Goal: Navigation & Orientation: Find specific page/section

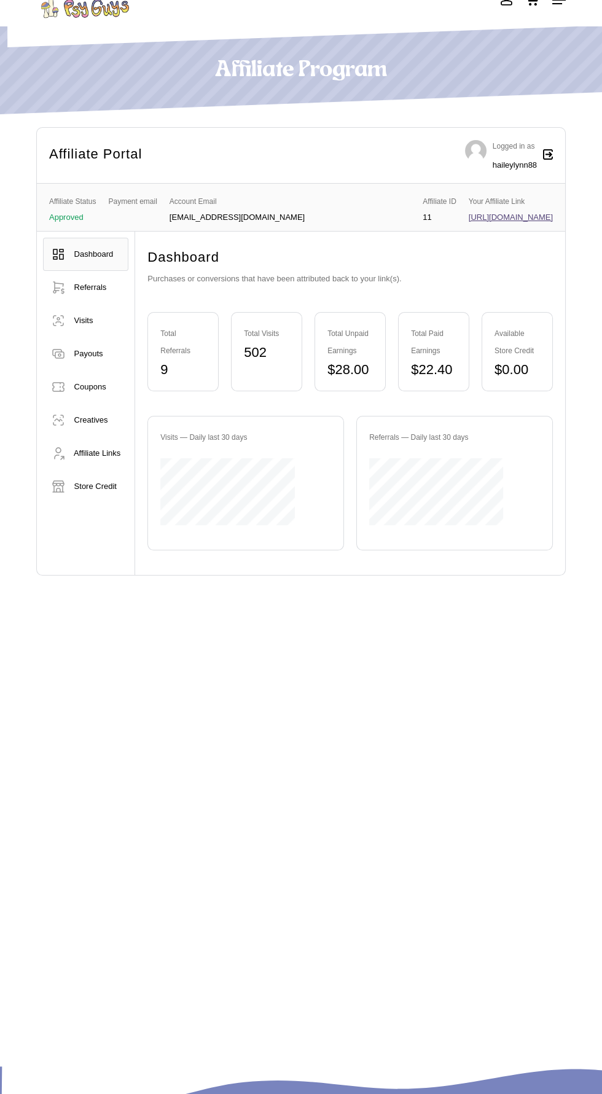
scroll to position [74, 0]
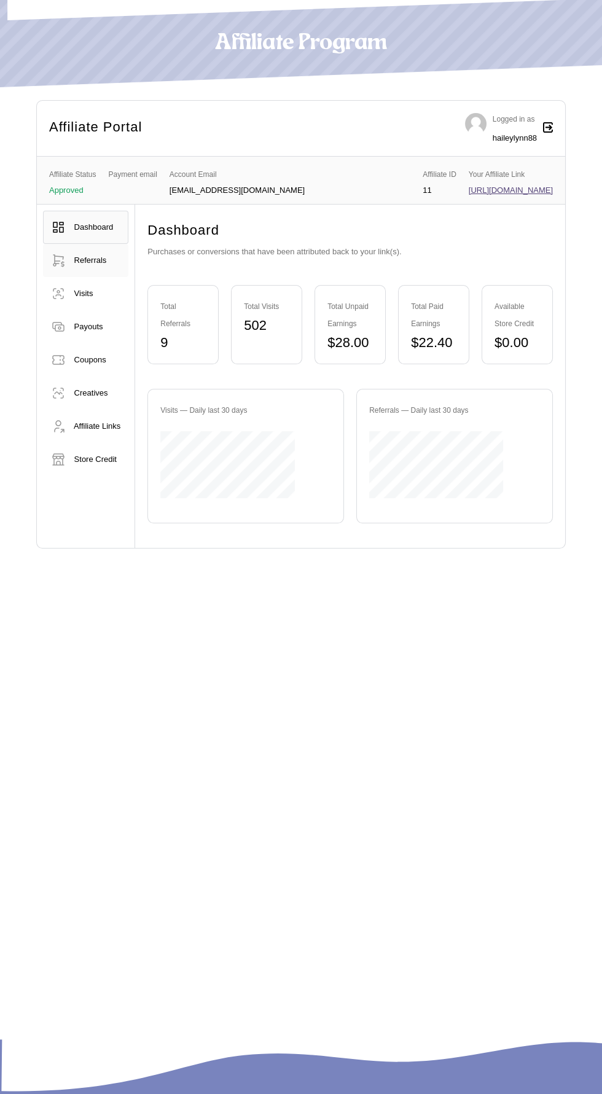
click at [98, 262] on span "Referrals" at bounding box center [90, 260] width 33 height 9
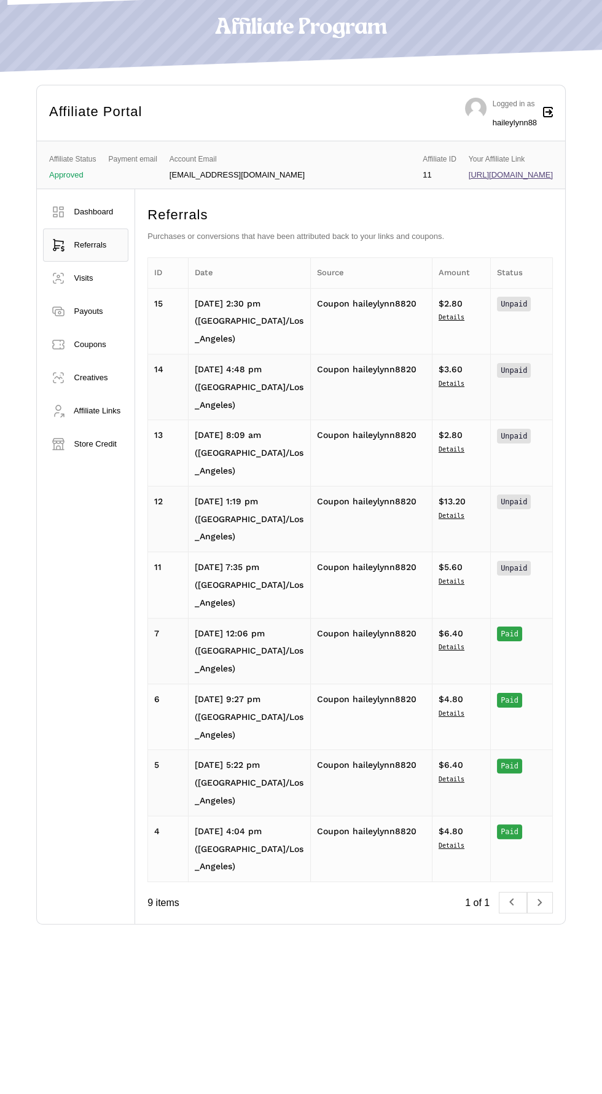
scroll to position [68, 0]
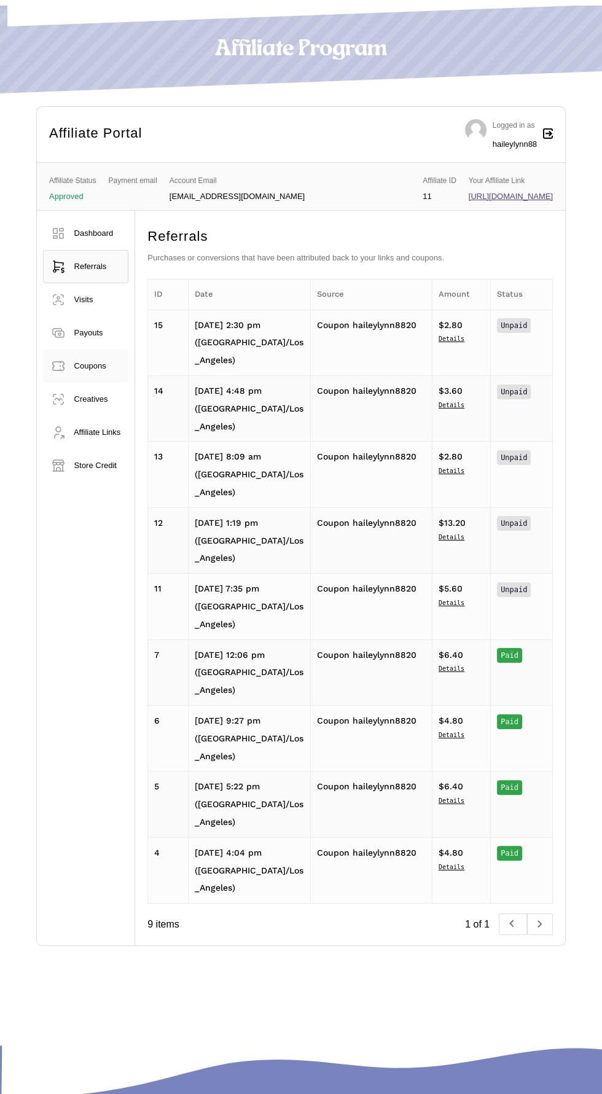
click at [95, 370] on span "Coupons" at bounding box center [90, 365] width 32 height 9
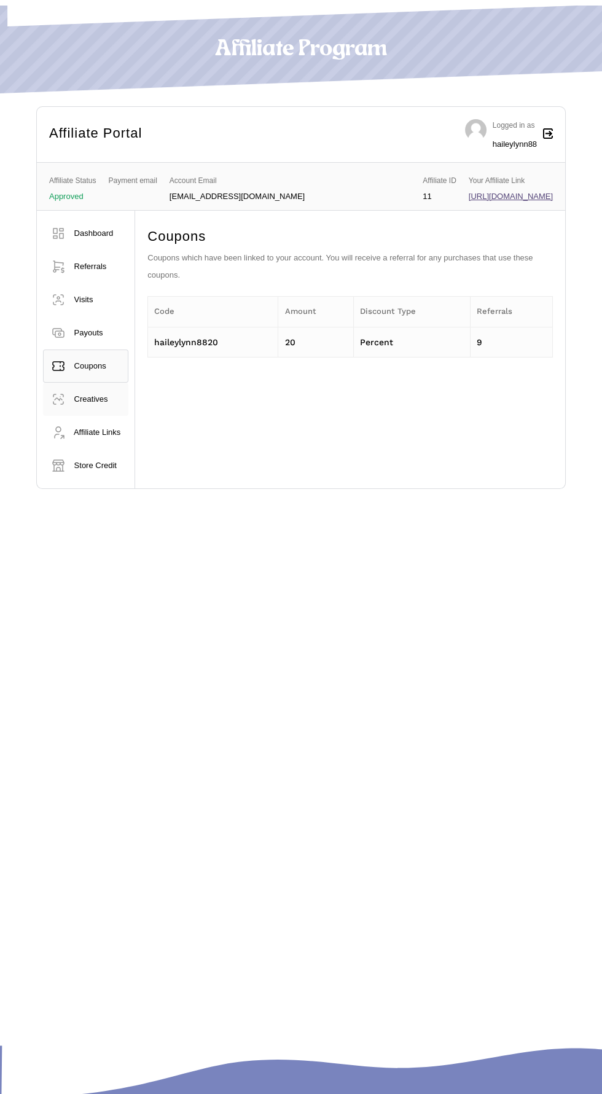
click at [107, 404] on span "Creatives" at bounding box center [91, 398] width 34 height 9
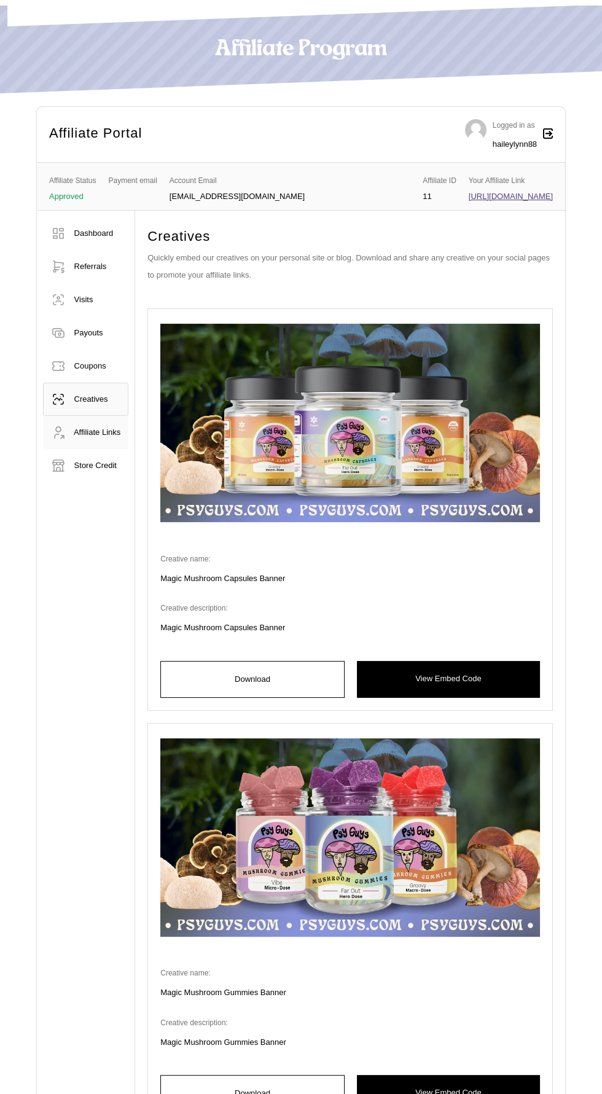
click at [120, 437] on span "Affiliate Links" at bounding box center [97, 432] width 47 height 9
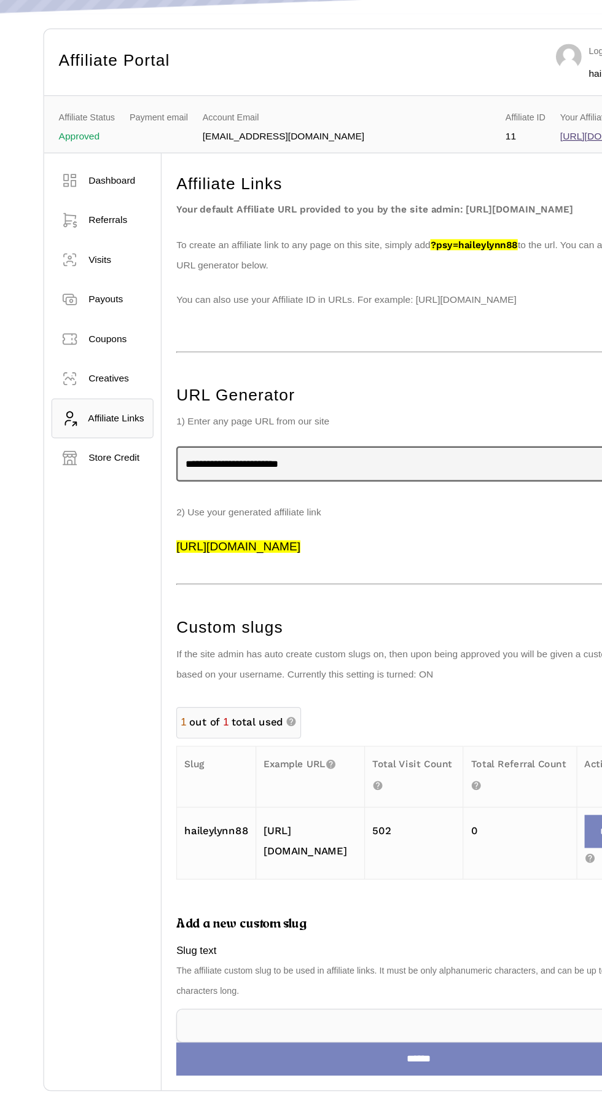
scroll to position [131, 0]
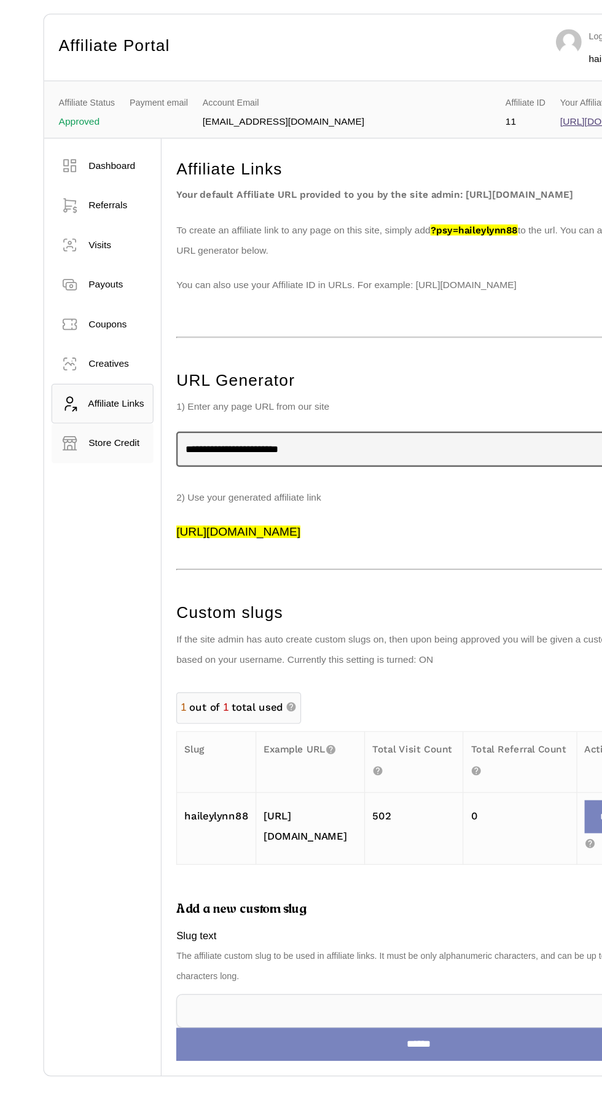
click at [117, 406] on span "Store Credit" at bounding box center [95, 401] width 42 height 9
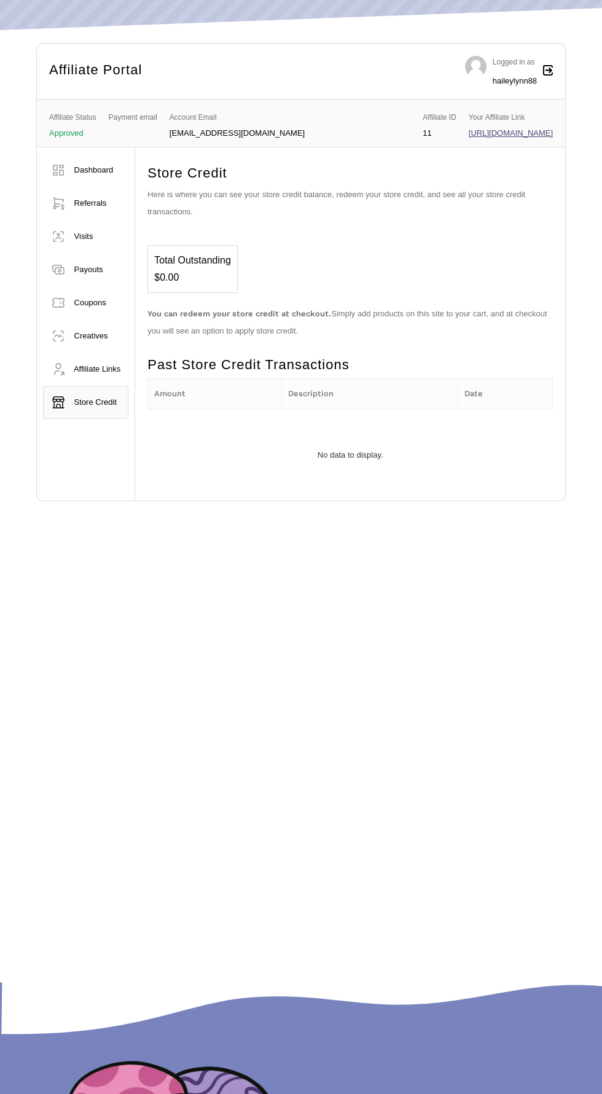
scroll to position [131, 0]
click at [99, 168] on span "Dashboard" at bounding box center [93, 169] width 39 height 9
